Goal: Complete application form

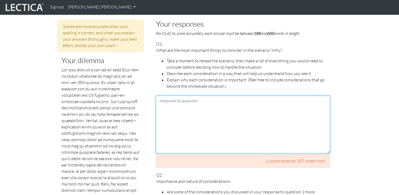
scroll to position [224, 0]
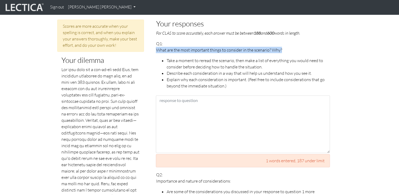
drag, startPoint x: 282, startPoint y: 43, endPoint x: 158, endPoint y: 43, distance: 124.3
click at [158, 47] on p "What are the most important things to consider in the scenario? Why?" at bounding box center [243, 50] width 174 height 6
copy p "What are the most important things to consider in the scenario? Why?"
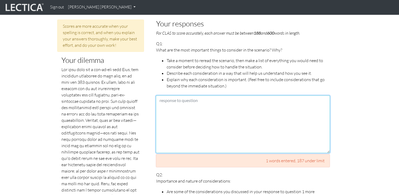
click at [178, 97] on textarea at bounding box center [243, 124] width 174 height 58
paste textarea "What are the most important things to consider in the scenario? Why?"
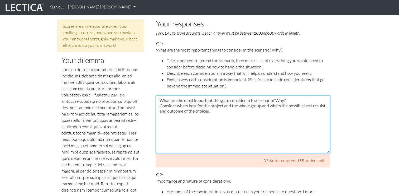
click at [172, 105] on textarea "What are the most important things to consider in the scenario? Why? Consider w…" at bounding box center [243, 124] width 174 height 58
click at [229, 105] on textarea "What are the most important things to consider in the scenario? Why? Consider w…" at bounding box center [243, 124] width 174 height 58
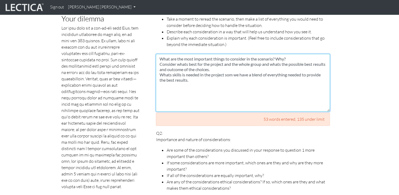
scroll to position [265, 0]
click at [162, 82] on textarea "What are the most important things to consider in the scenario? Why? Consider w…" at bounding box center [243, 83] width 174 height 58
click at [159, 82] on textarea "What are the most important things to consider in the scenario? Why? Consider w…" at bounding box center [243, 83] width 174 height 58
click at [194, 74] on textarea "What are the most important things to consider in the scenario? Why? Consider w…" at bounding box center [243, 83] width 174 height 58
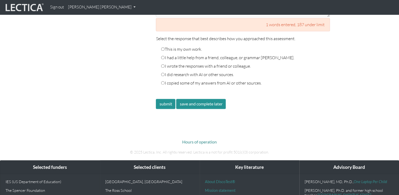
scroll to position [890, 0]
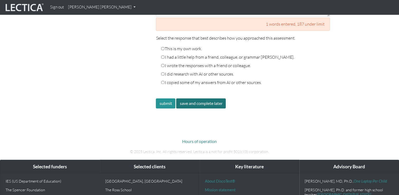
type textarea "What are the most important things to consider in the scenario? Why? Consider w…"
click at [209, 98] on button "save and complete later" at bounding box center [201, 103] width 50 height 10
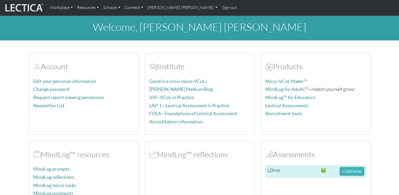
click at [353, 172] on button "CONTINUE" at bounding box center [352, 171] width 24 height 8
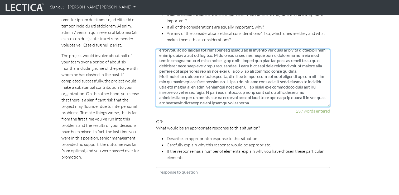
scroll to position [21, 0]
click at [276, 97] on textarea at bounding box center [243, 78] width 174 height 58
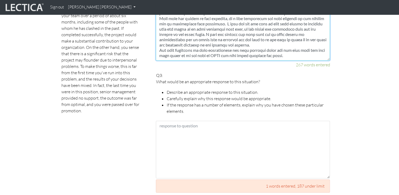
scroll to position [453, 0]
type textarea "I would talk too John again and let him now my experience from the last project…"
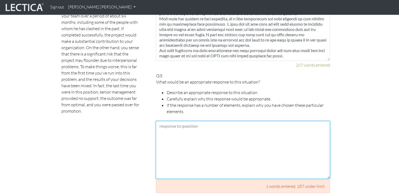
click at [178, 124] on textarea at bounding box center [243, 150] width 174 height 58
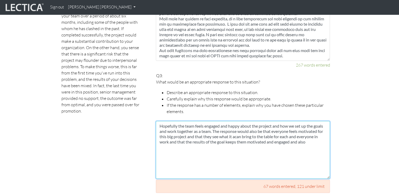
click at [281, 136] on textarea "Hopefully the team feels engaged and happy about the project and how we set up …" at bounding box center [243, 150] width 174 height 58
click at [279, 136] on textarea "Hopefully the team feels engaged and happy about the project and how we set up …" at bounding box center [243, 150] width 174 height 58
click at [310, 136] on textarea "Hopefully the team feels engaged and happy about the project and how we set up …" at bounding box center [243, 150] width 174 height 58
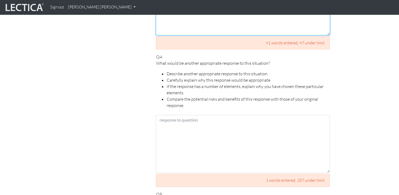
scroll to position [596, 0]
type textarea "Hopefully the team feels engaged and happy about the project and how we set up …"
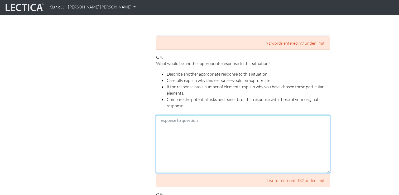
click at [172, 126] on textarea at bounding box center [243, 144] width 174 height 58
click at [323, 115] on textarea "Of cours that can also be a resonse of the opposite that the team and group wil…" at bounding box center [243, 144] width 174 height 58
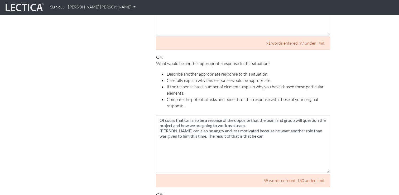
click at [343, 123] on div "Scores are more accurate when your spelling is correct, and when you explain yo…" at bounding box center [199, 27] width 301 height 759
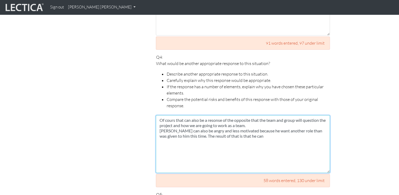
click at [247, 130] on textarea "Of cours that can also be a resonse of the opposite that the team and group wil…" at bounding box center [243, 144] width 174 height 58
click at [263, 132] on textarea "Of cours that can also be a resonse of the opposite that the team and group wil…" at bounding box center [243, 144] width 174 height 58
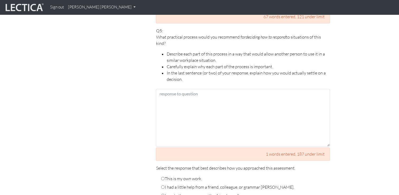
scroll to position [760, 0]
type textarea "Of cours that can also be a resonse of the opposite that the team and group wil…"
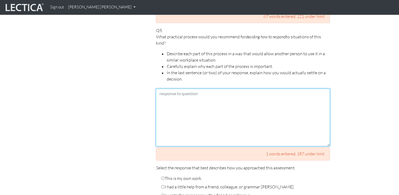
click at [164, 92] on textarea at bounding box center [243, 117] width 174 height 58
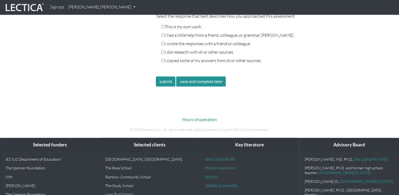
scroll to position [912, 0]
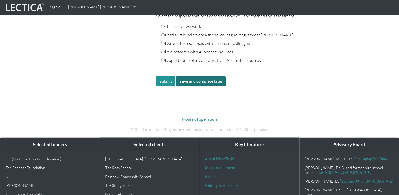
type textarea "LEAN Group exercise Weekly meetings"
click at [204, 76] on button "save and complete later" at bounding box center [201, 81] width 50 height 10
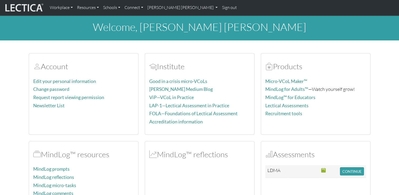
click at [204, 76] on div "Institute Good in a crisis micro-VCoLs Dr. Dawson's Medium Blog ViP—VCoL in Pra…" at bounding box center [199, 93] width 109 height 81
